Goal: Task Accomplishment & Management: Use online tool/utility

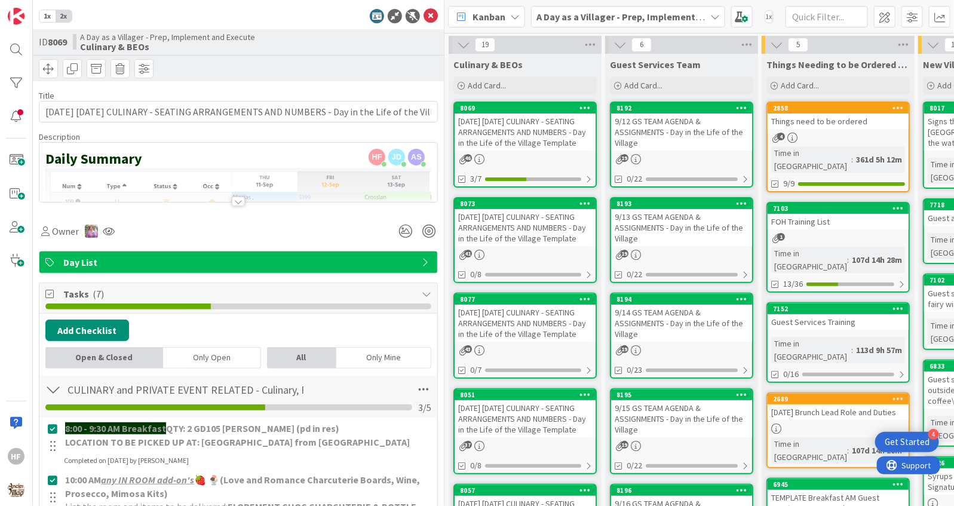
scroll to position [581, 0]
click at [429, 1] on div "1x 2x ID 8069 A Day as a Villager - Prep, Implement and Execute Culinary & BEOs…" at bounding box center [238, 253] width 411 height 506
click at [429, 17] on icon at bounding box center [430, 16] width 14 height 14
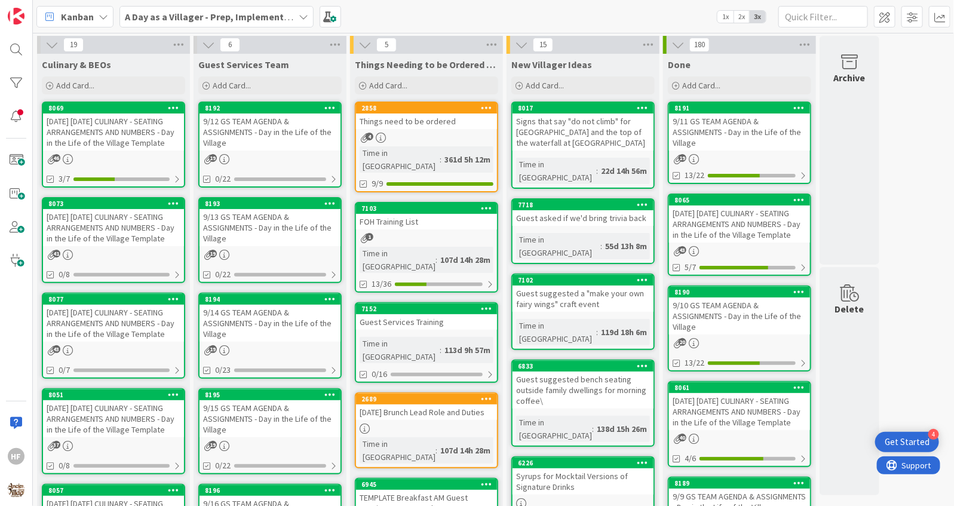
click at [114, 242] on div "[DATE] [DATE] CULINARY - SEATING ARRANGEMENTS AND NUMBERS - Day in the Life of …" at bounding box center [113, 227] width 141 height 37
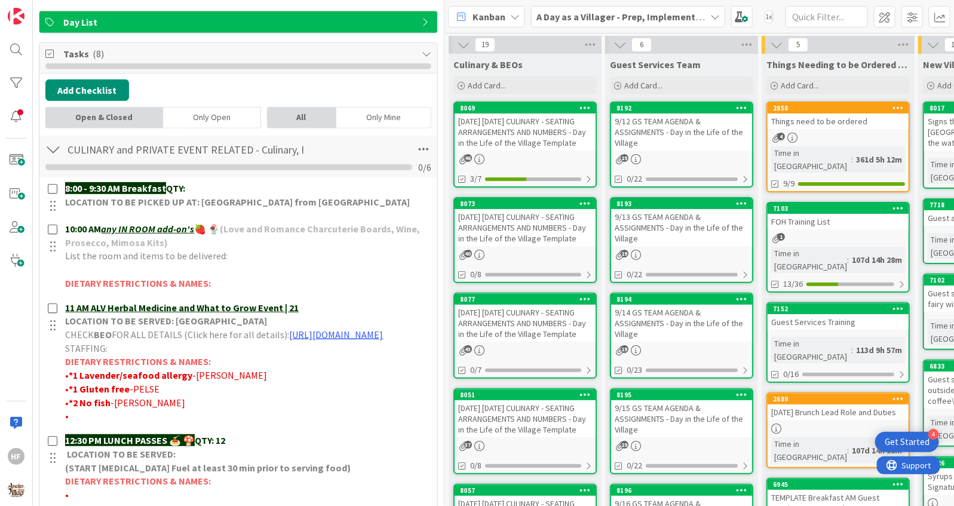
scroll to position [354, 0]
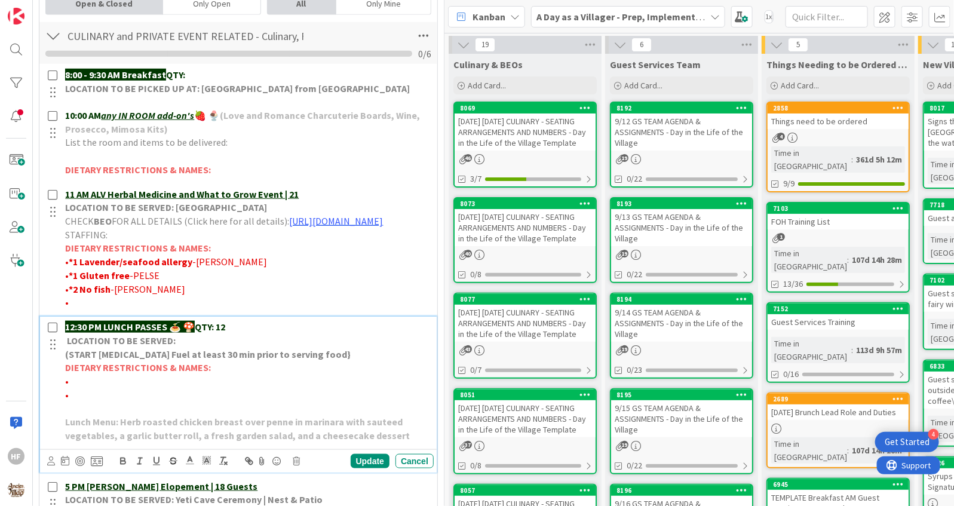
click at [253, 334] on p "12:30 PM LUNCH PASSES 🍝 🍄 QTY: 12" at bounding box center [247, 327] width 364 height 14
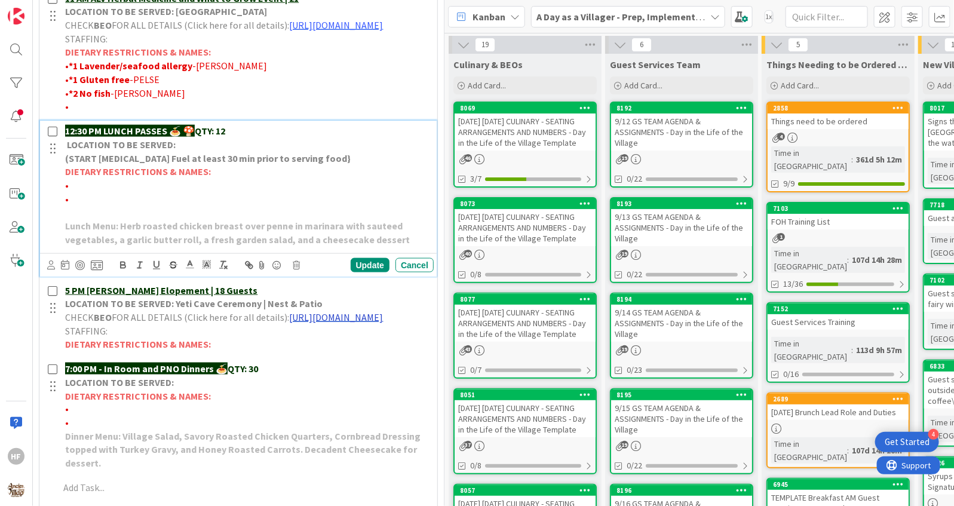
scroll to position [450, 0]
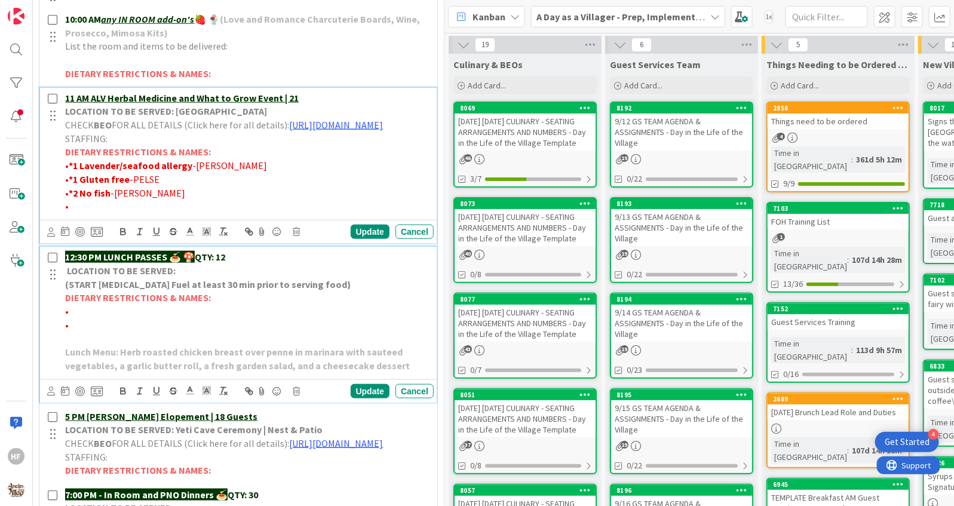
click at [332, 93] on p "11 AM ALV Herbal Medicine and What to Grow Event | 21" at bounding box center [247, 98] width 364 height 14
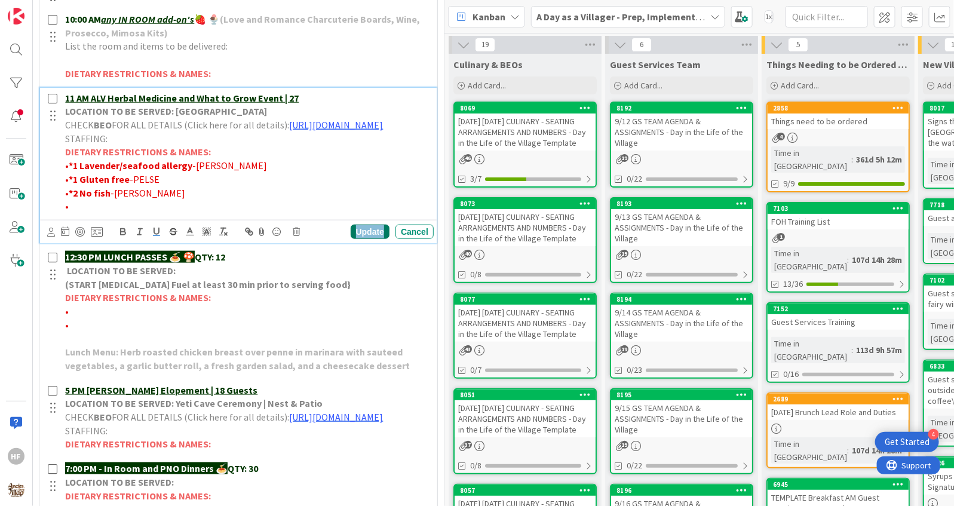
click at [376, 239] on div "Update" at bounding box center [370, 232] width 39 height 14
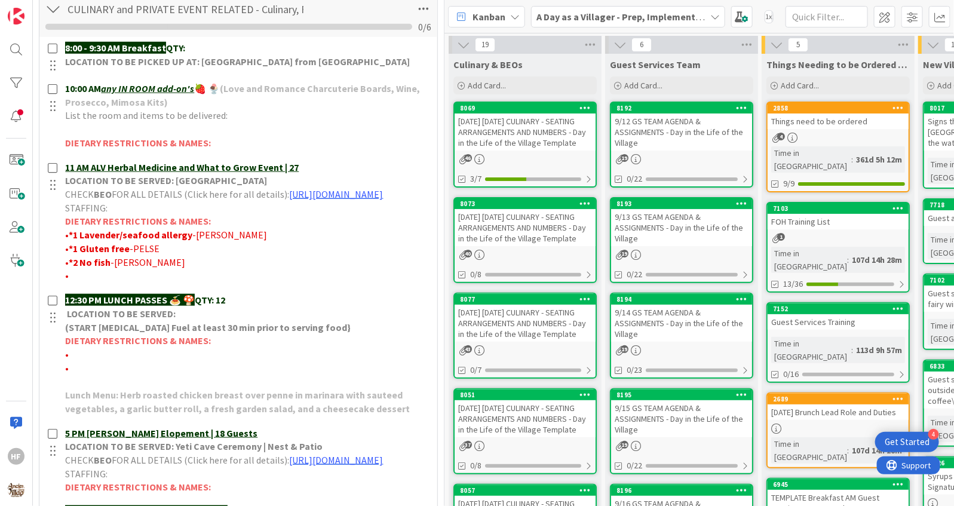
scroll to position [381, 0]
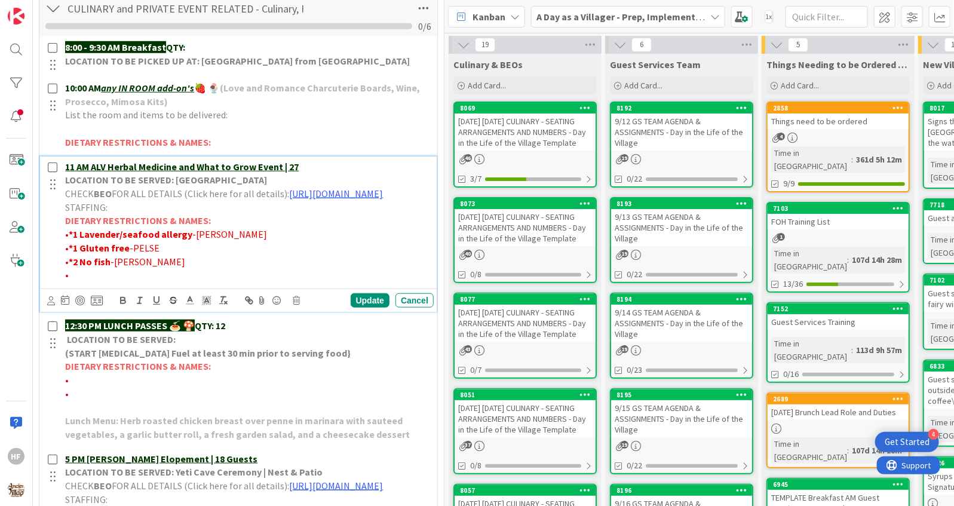
click at [347, 169] on p "11 AM ALV Herbal Medicine and What to Grow Event | 27" at bounding box center [247, 167] width 364 height 14
click at [382, 308] on div "Update" at bounding box center [370, 300] width 39 height 14
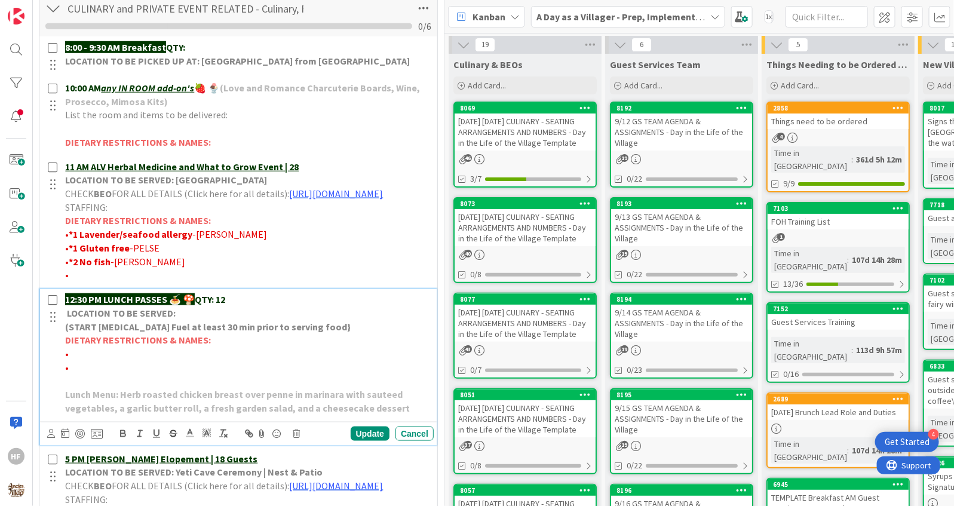
click at [237, 306] on p "12:30 PM LUNCH PASSES 🍝 🍄 QTY: 12" at bounding box center [247, 300] width 364 height 14
click at [379, 441] on div "Update" at bounding box center [370, 433] width 39 height 14
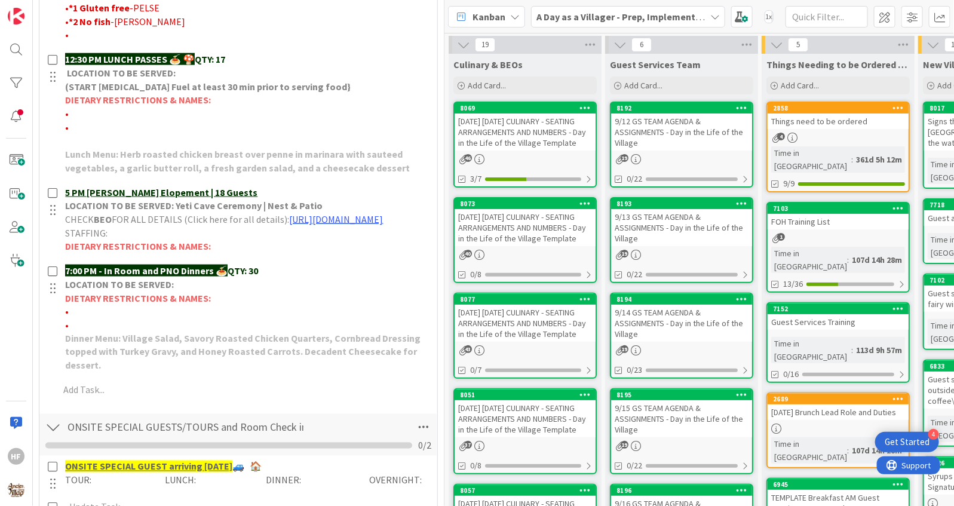
scroll to position [656, 0]
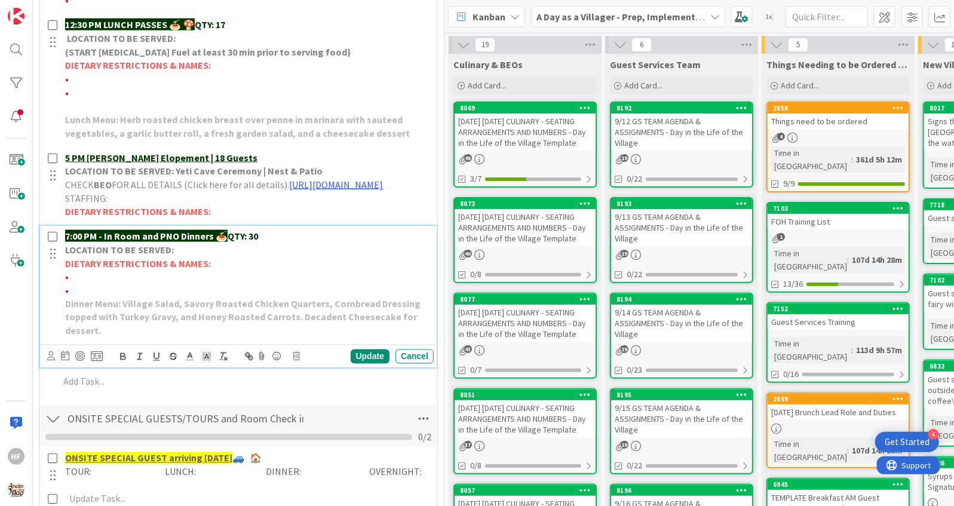
click at [278, 243] on p "7:00 PM - In Room and PNO Dinners 🍝 QTY: 30" at bounding box center [247, 236] width 364 height 14
click at [361, 364] on div "Update" at bounding box center [370, 356] width 39 height 14
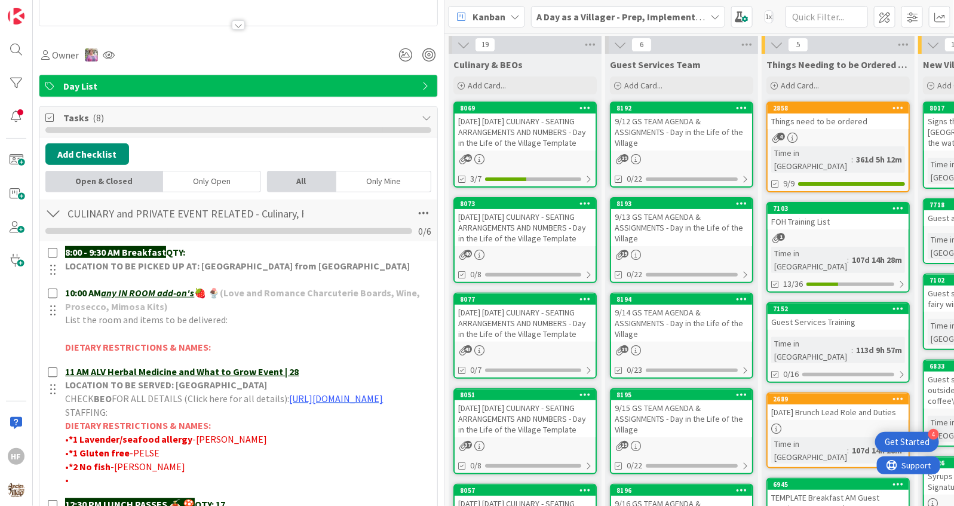
scroll to position [0, 0]
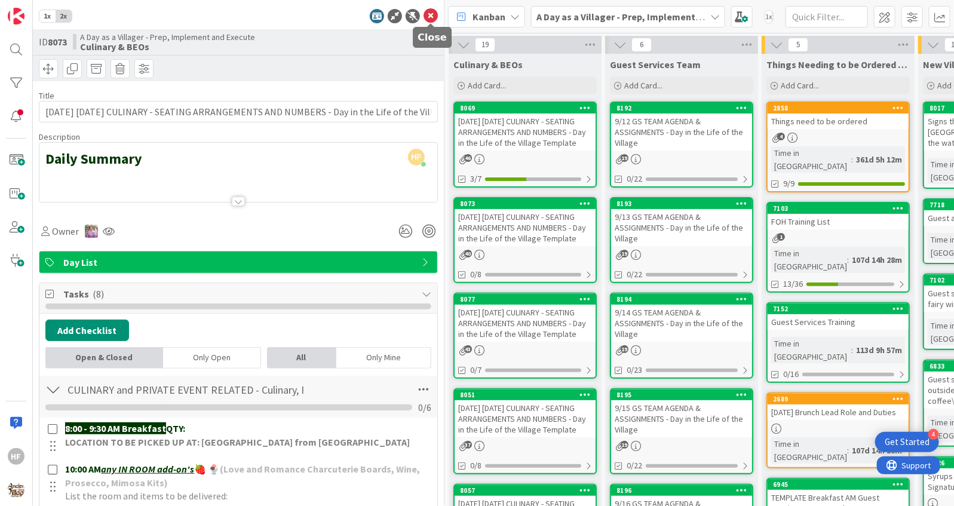
click at [428, 20] on icon at bounding box center [430, 16] width 14 height 14
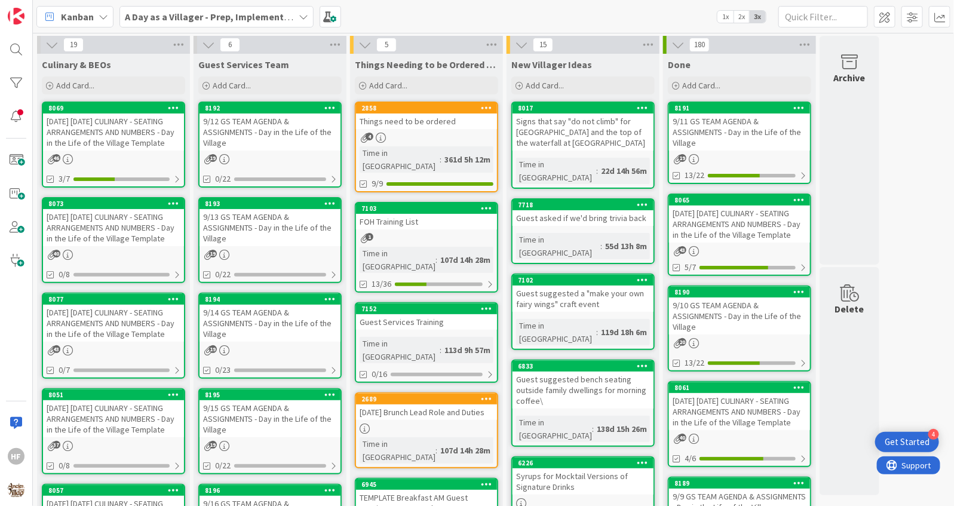
click at [134, 337] on div "[DATE] [DATE] CULINARY - SEATING ARRANGEMENTS AND NUMBERS - Day in the Life of …" at bounding box center [113, 323] width 141 height 37
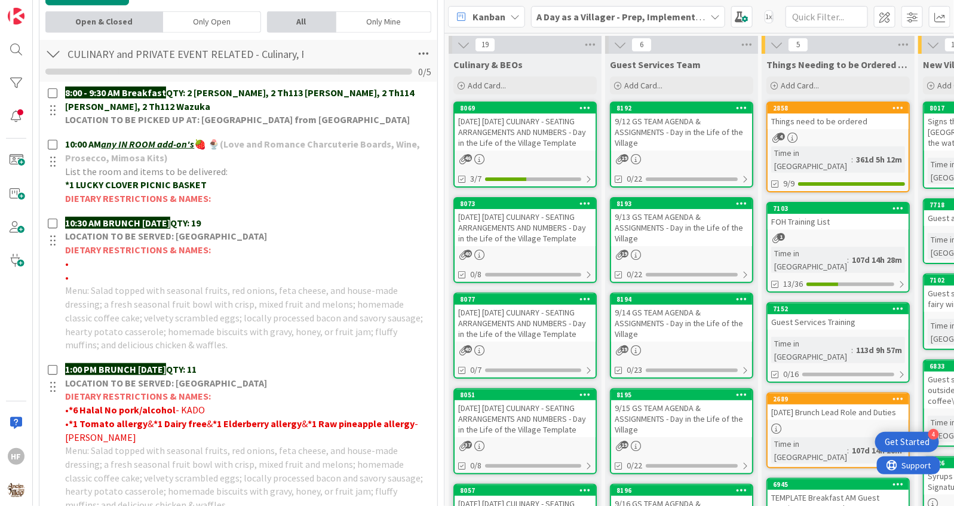
scroll to position [345, 0]
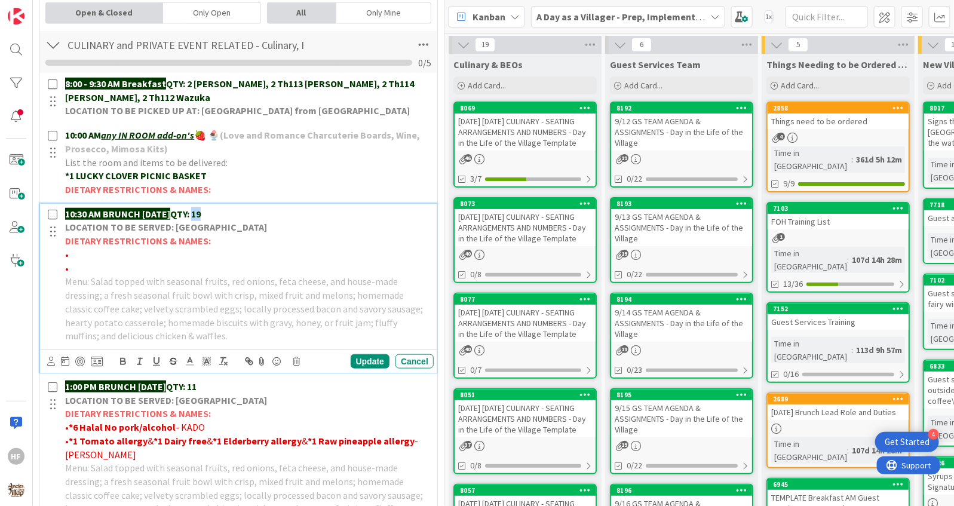
drag, startPoint x: 230, startPoint y: 211, endPoint x: 214, endPoint y: 212, distance: 15.5
click at [214, 212] on p "10:30 AM BRUNCH [DATE] QTY: 19" at bounding box center [247, 214] width 364 height 14
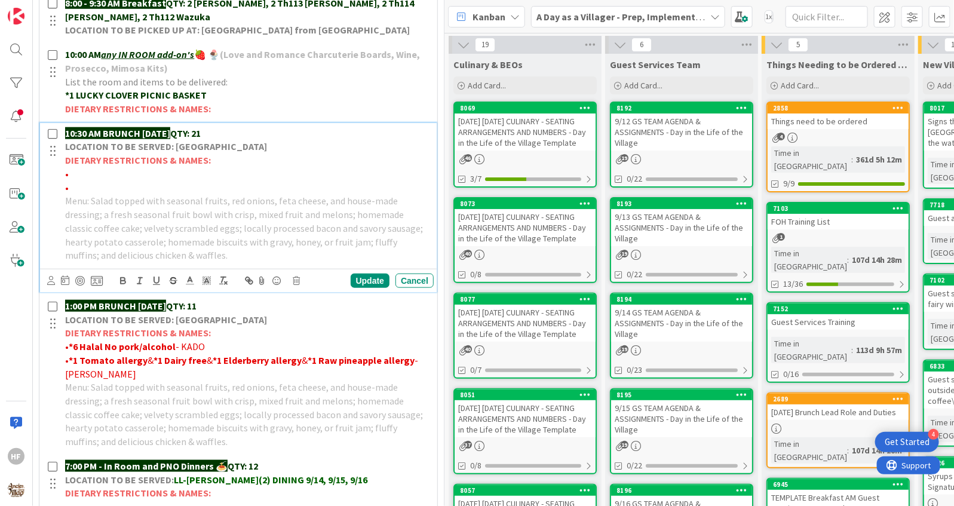
scroll to position [0, 0]
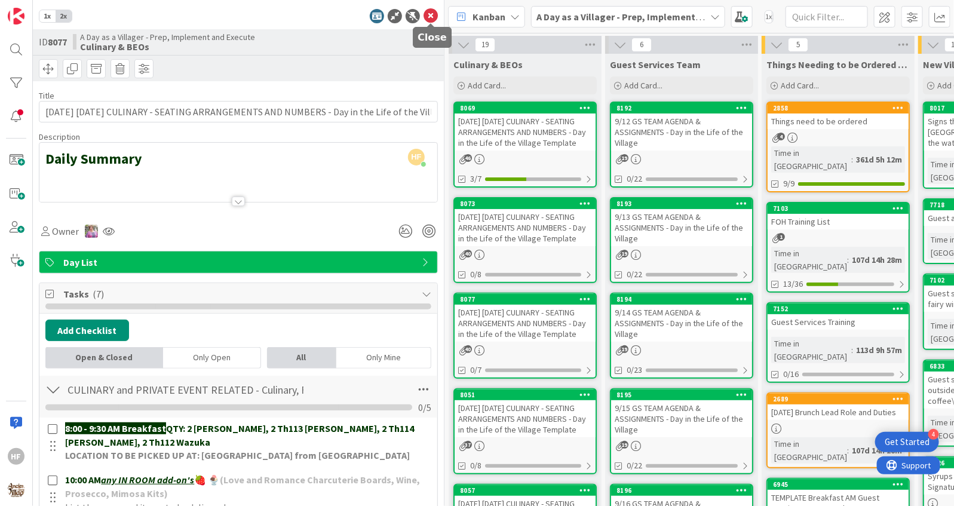
click at [426, 19] on icon at bounding box center [430, 16] width 14 height 14
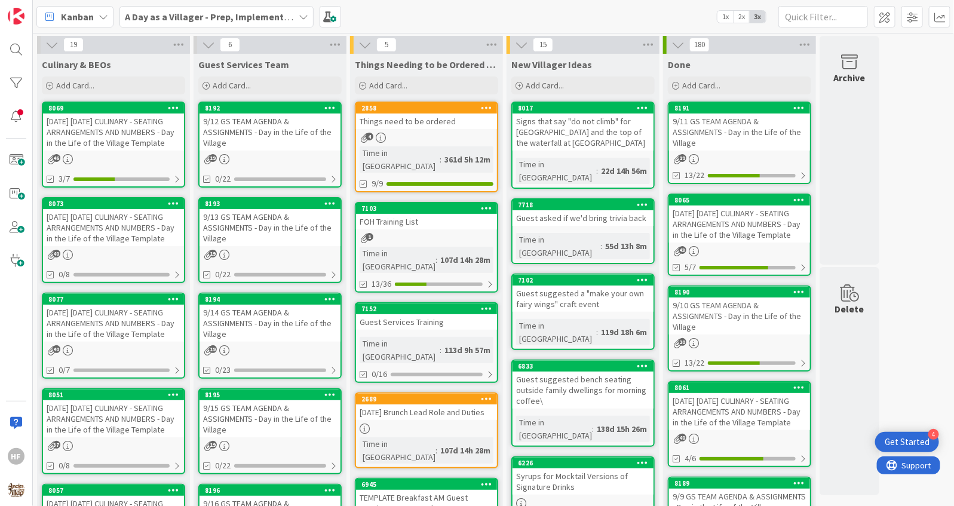
click at [144, 342] on div "[DATE] [DATE] CULINARY - SEATING ARRANGEMENTS AND NUMBERS - Day in the Life of …" at bounding box center [113, 323] width 141 height 37
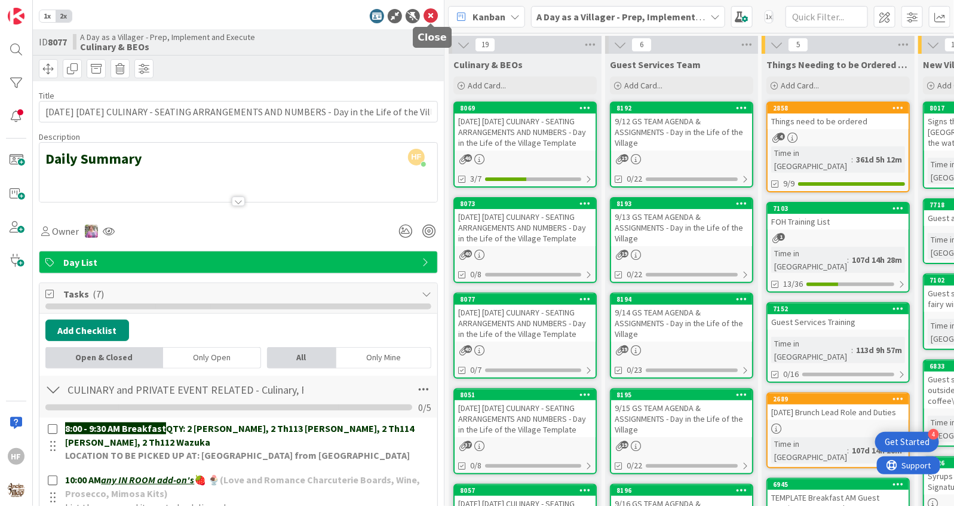
click at [431, 20] on icon at bounding box center [430, 16] width 14 height 14
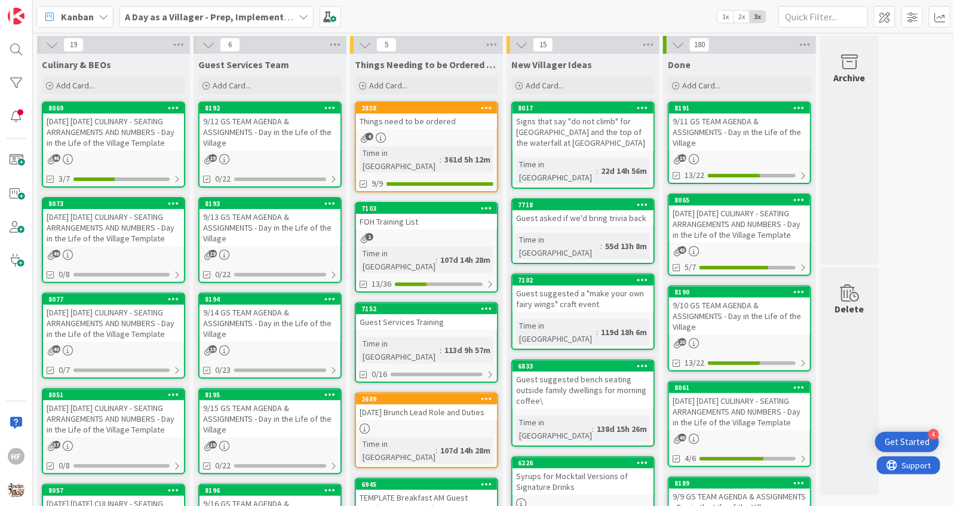
click at [122, 428] on div "[DATE] [DATE] CULINARY - SEATING ARRANGEMENTS AND NUMBERS - Day in the Life of …" at bounding box center [113, 418] width 141 height 37
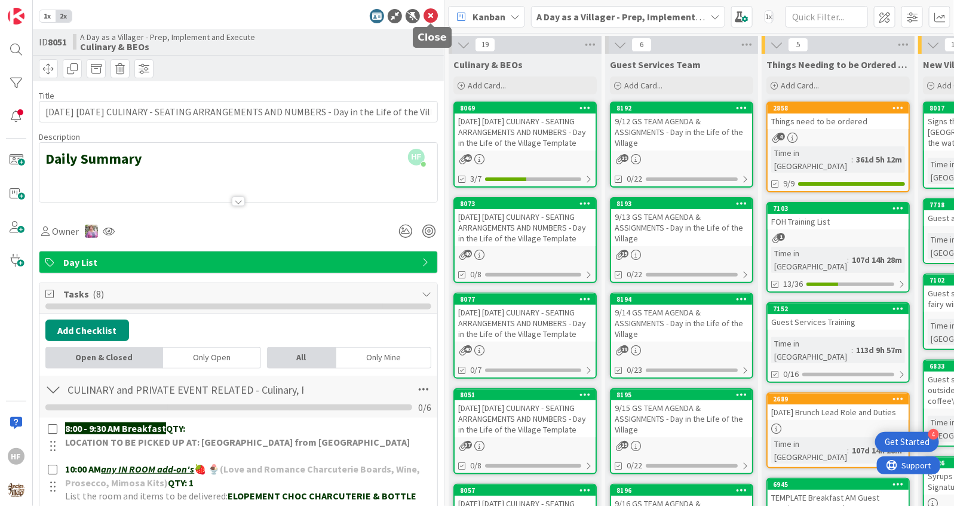
click at [431, 19] on icon at bounding box center [430, 16] width 14 height 14
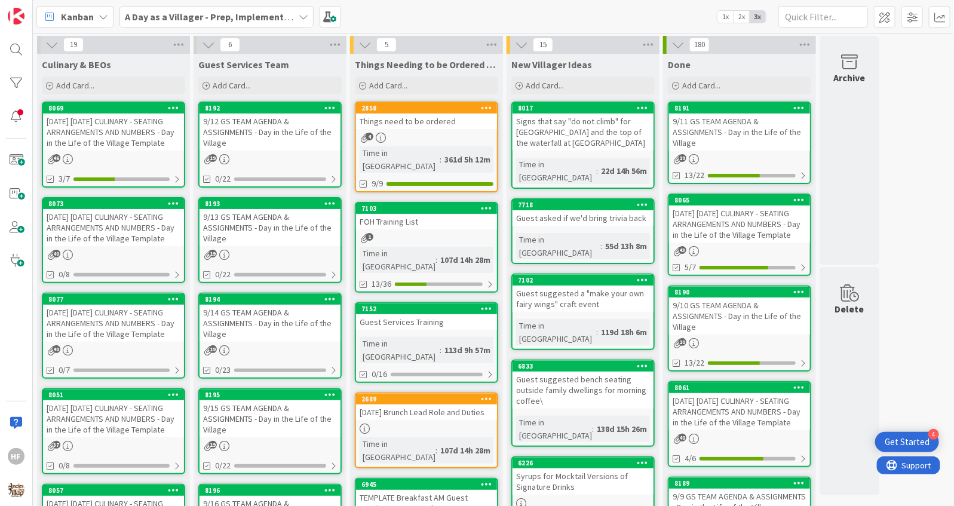
click at [152, 243] on div "[DATE] [DATE] CULINARY - SEATING ARRANGEMENTS AND NUMBERS - Day in the Life of …" at bounding box center [113, 227] width 141 height 37
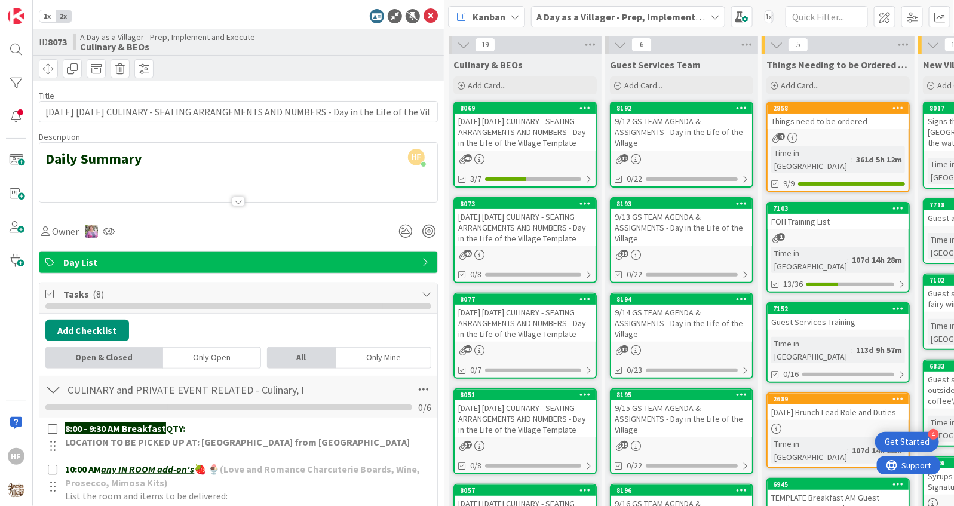
click at [438, 19] on div "1x 2x ID 8073 A Day as a Villager - Prep, Implement and Execute Culinary & BEOs…" at bounding box center [238, 253] width 411 height 506
click at [422, 20] on div "1x 2x" at bounding box center [238, 16] width 399 height 14
click at [430, 13] on icon at bounding box center [430, 16] width 14 height 14
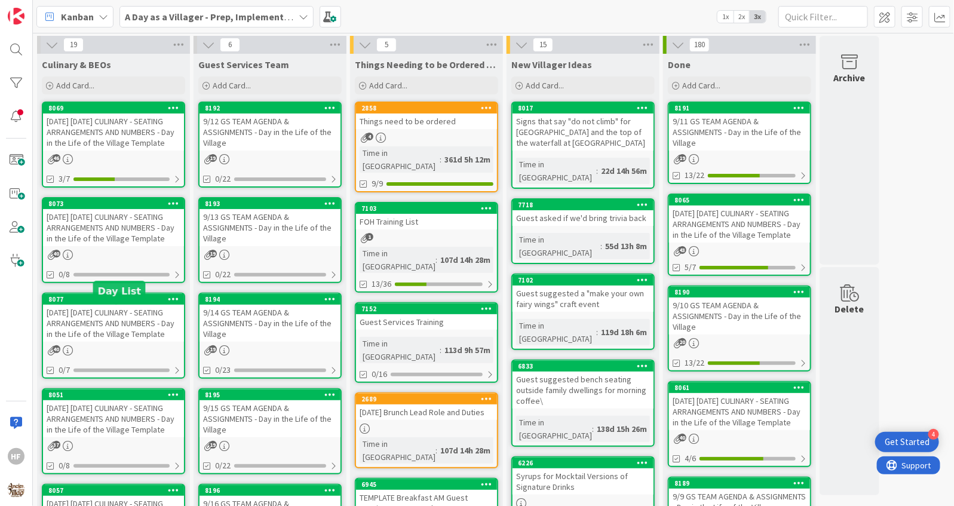
click at [90, 334] on div "[DATE] [DATE] CULINARY - SEATING ARRANGEMENTS AND NUMBERS - Day in the Life of …" at bounding box center [113, 323] width 141 height 37
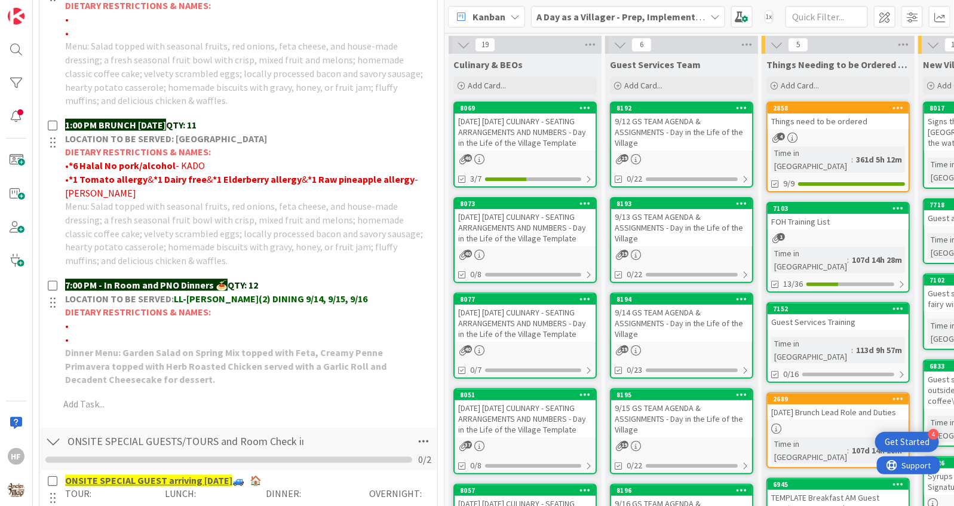
scroll to position [584, 0]
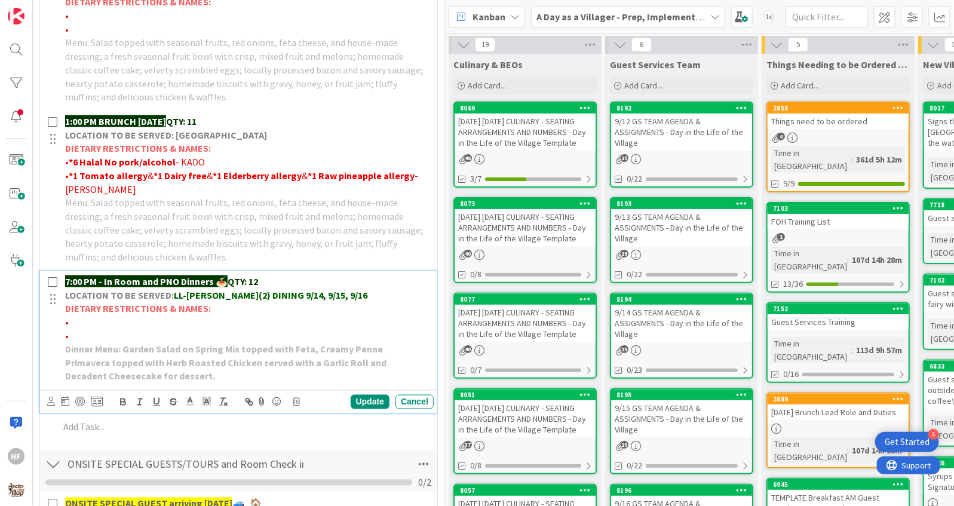
click at [121, 320] on p "•" at bounding box center [247, 322] width 364 height 14
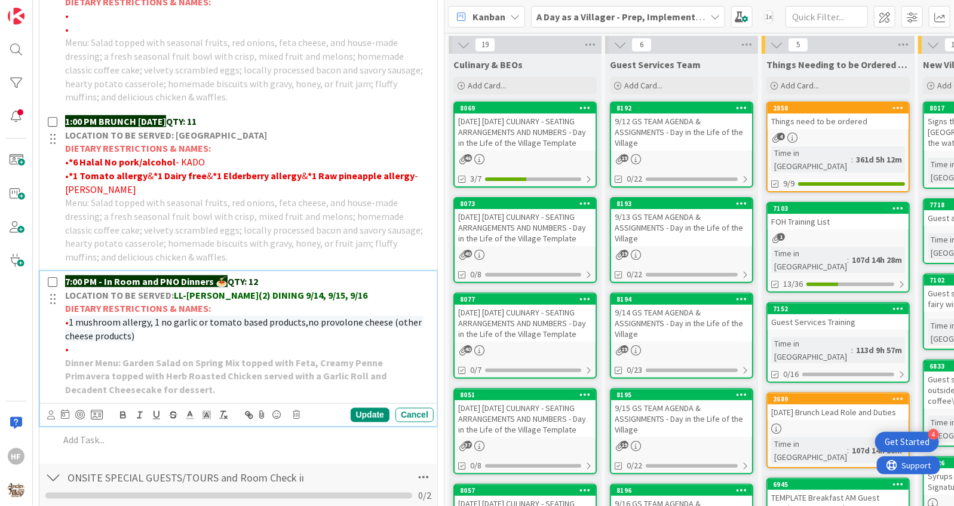
click at [70, 318] on span "1 mushroom allergy, 1 no garlic or tomato based products,no provolone cheese (o…" at bounding box center [244, 329] width 358 height 26
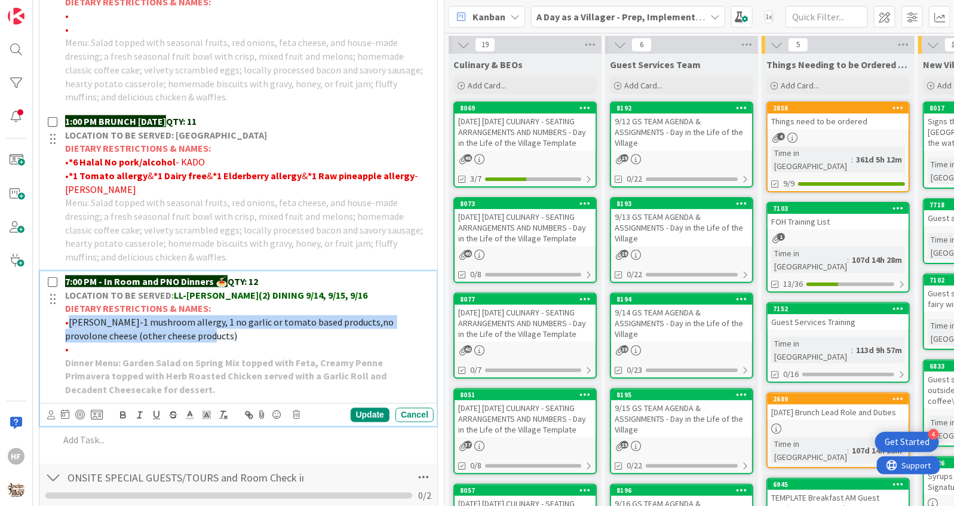
drag, startPoint x: 159, startPoint y: 335, endPoint x: 69, endPoint y: 320, distance: 91.4
click at [69, 320] on p "• [PERSON_NAME]-1 mushroom allergy, 1 no garlic or tomato based products,no pro…" at bounding box center [247, 328] width 364 height 27
click at [225, 416] on line "button" at bounding box center [226, 417] width 2 height 2
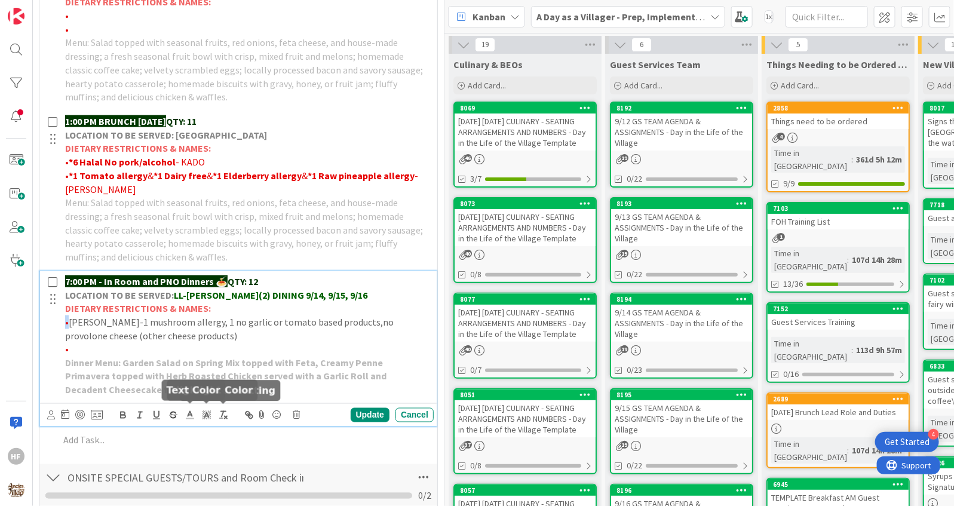
click at [194, 413] on icon at bounding box center [190, 415] width 11 height 11
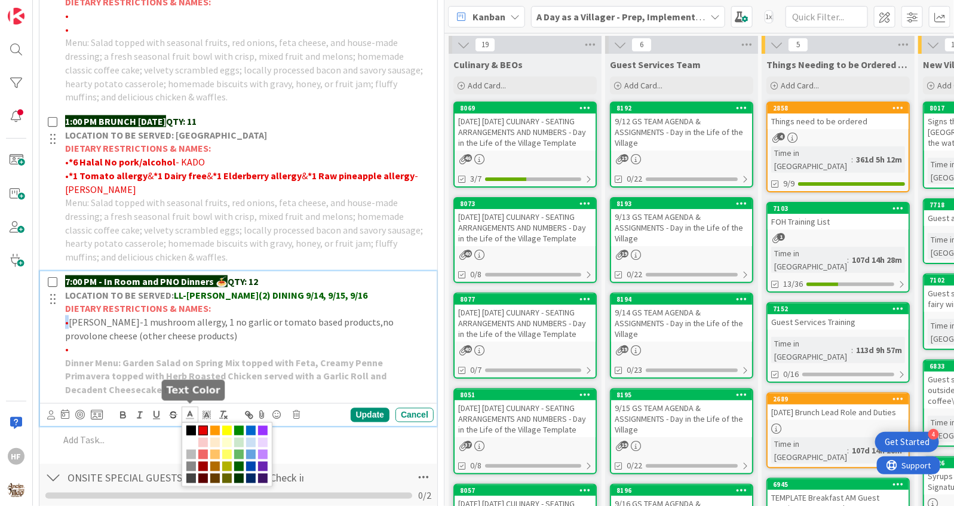
click at [200, 426] on span at bounding box center [203, 431] width 10 height 10
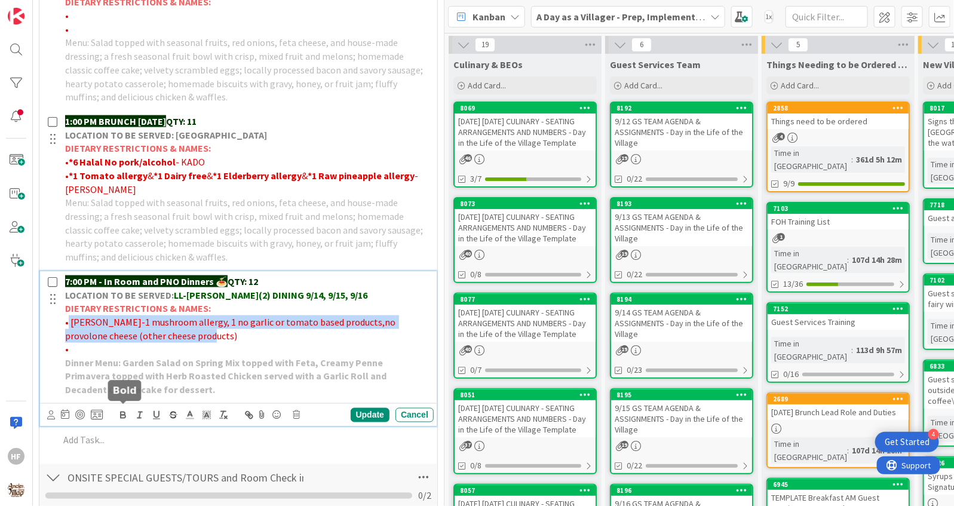
click at [127, 414] on icon "button" at bounding box center [123, 415] width 11 height 11
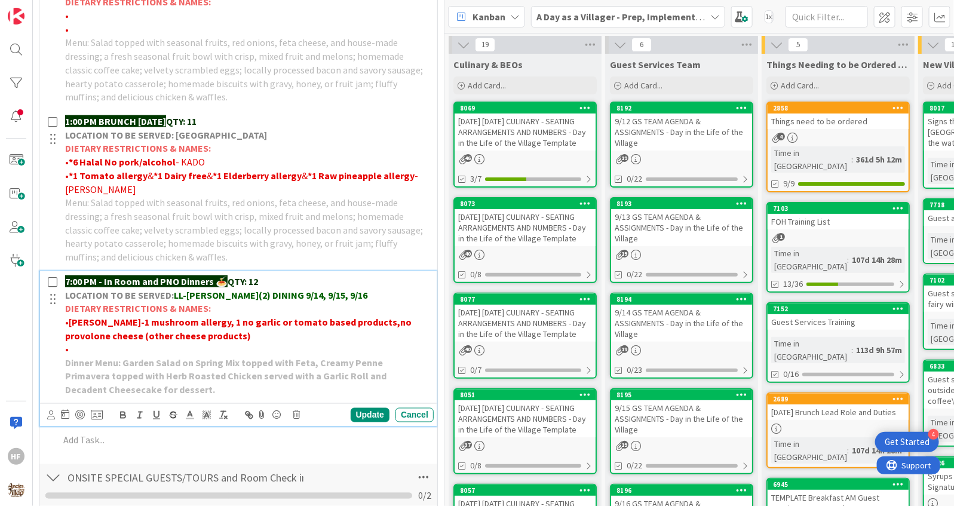
click at [286, 342] on p "•" at bounding box center [247, 349] width 364 height 14
click at [358, 414] on div "Update" at bounding box center [370, 415] width 39 height 14
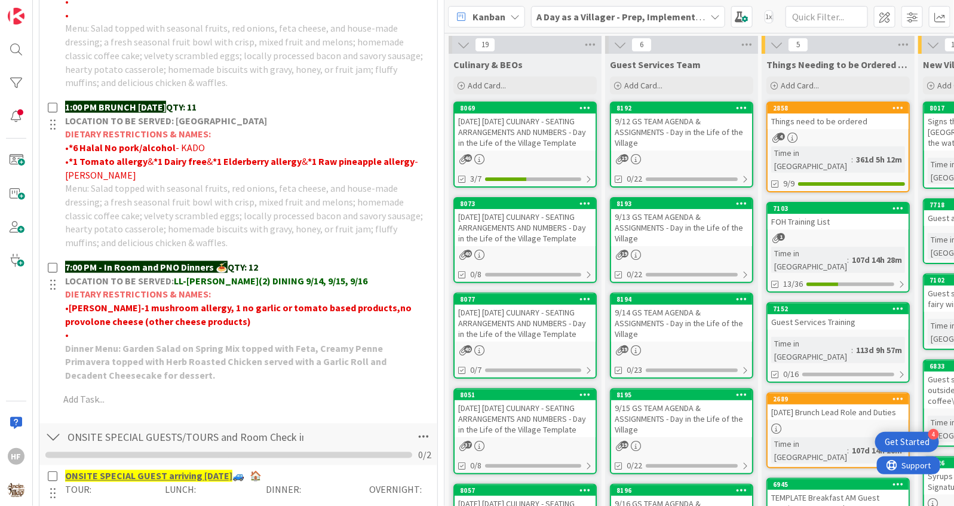
scroll to position [0, 0]
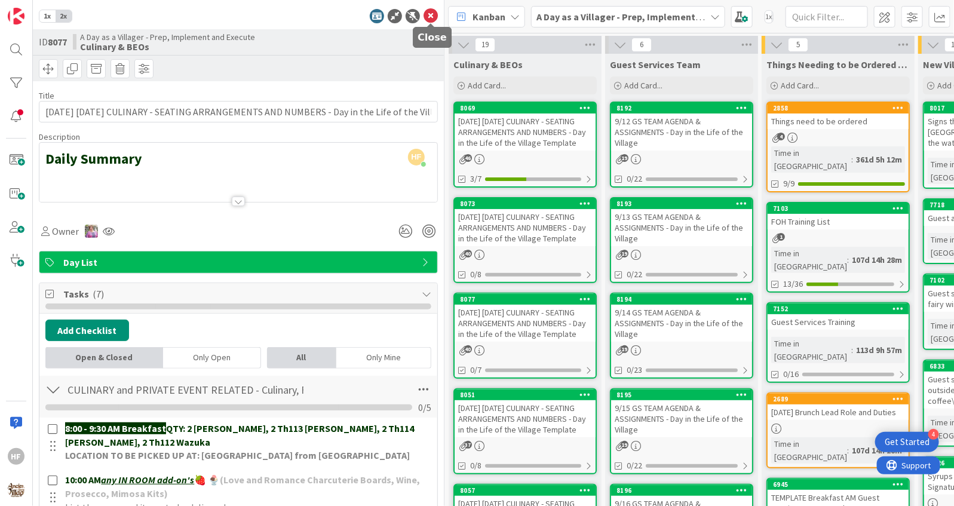
click at [430, 22] on icon at bounding box center [430, 16] width 14 height 14
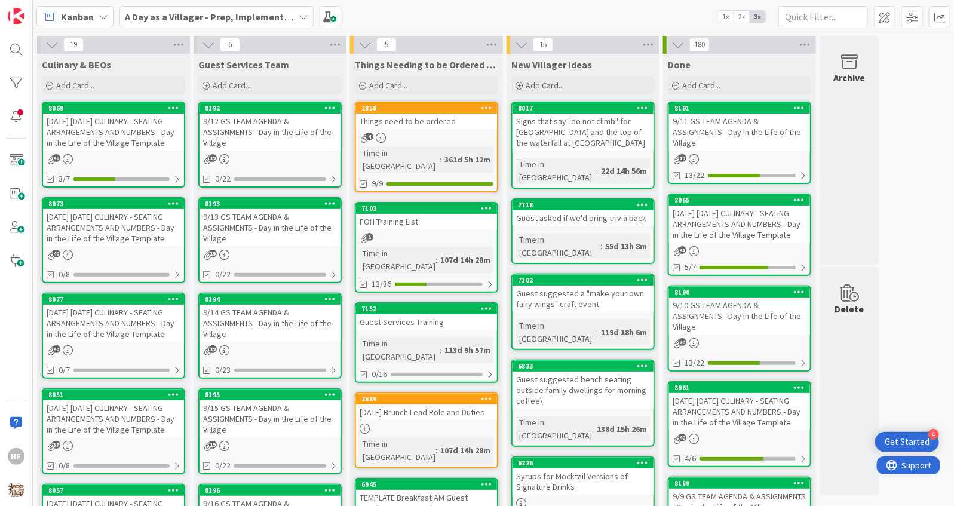
click at [146, 225] on div "[DATE] [DATE] CULINARY - SEATING ARRANGEMENTS AND NUMBERS - Day in the Life of …" at bounding box center [113, 227] width 141 height 37
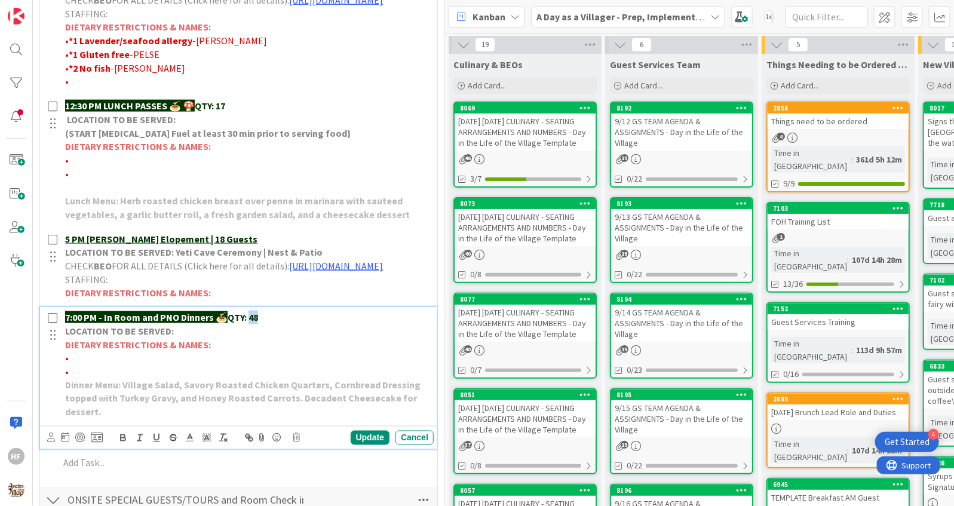
drag, startPoint x: 263, startPoint y: 337, endPoint x: 248, endPoint y: 336, distance: 15.0
click at [248, 324] on p "7:00 PM - In Room and PNO Dinners 🍝 QTY: 48" at bounding box center [247, 318] width 364 height 14
click at [365, 445] on div "Update" at bounding box center [370, 438] width 39 height 14
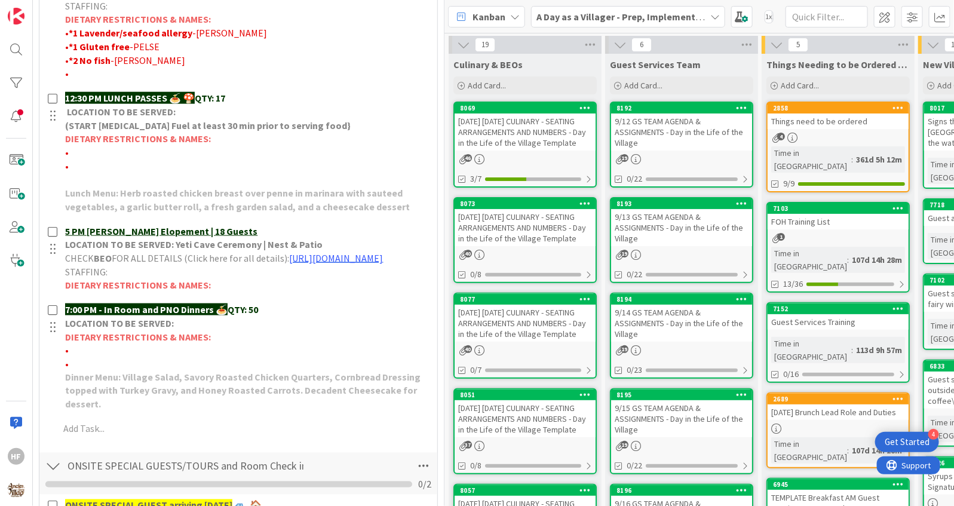
scroll to position [595, 0]
